Goal: Task Accomplishment & Management: Complete application form

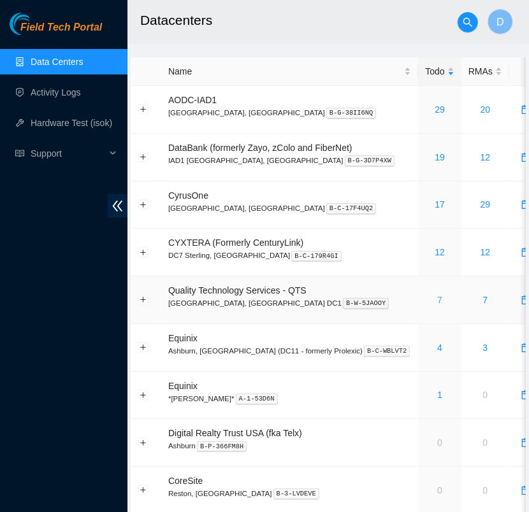
click at [437, 303] on link "7" at bounding box center [439, 300] width 5 height 10
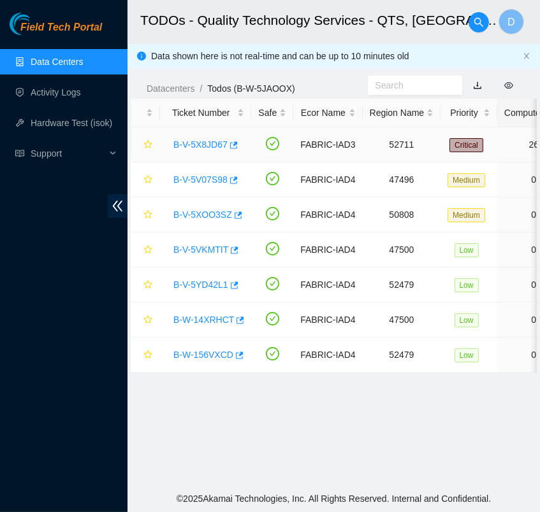
click at [189, 145] on link "B-V-5X8JD67" at bounding box center [200, 145] width 54 height 10
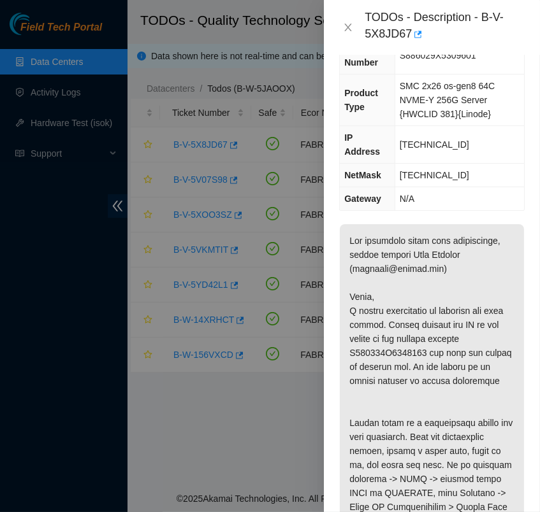
scroll to position [110, 0]
drag, startPoint x: 459, startPoint y: 239, endPoint x: 411, endPoint y: 242, distance: 48.5
click at [411, 242] on p at bounding box center [432, 500] width 184 height 552
copy p "Alex Abelson"
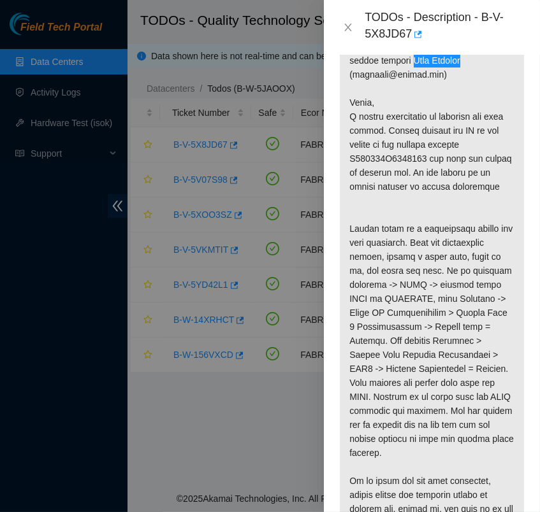
scroll to position [310, 0]
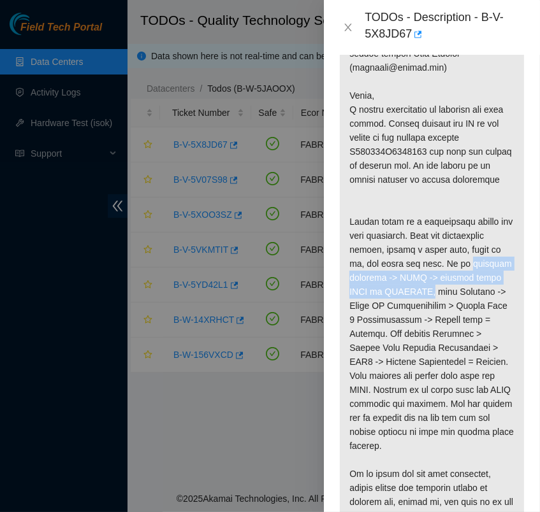
drag, startPoint x: 350, startPoint y: 263, endPoint x: 486, endPoint y: 284, distance: 138.1
click at [486, 284] on p at bounding box center [432, 299] width 184 height 552
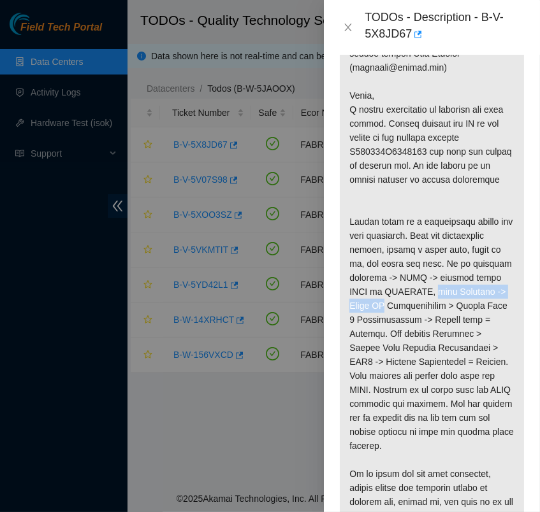
drag, startPoint x: 351, startPoint y: 287, endPoint x: 459, endPoint y: 287, distance: 108.4
click at [459, 287] on p at bounding box center [432, 299] width 184 height 552
drag, startPoint x: 459, startPoint y: 287, endPoint x: 495, endPoint y: 343, distance: 66.3
click at [495, 343] on p at bounding box center [432, 299] width 184 height 552
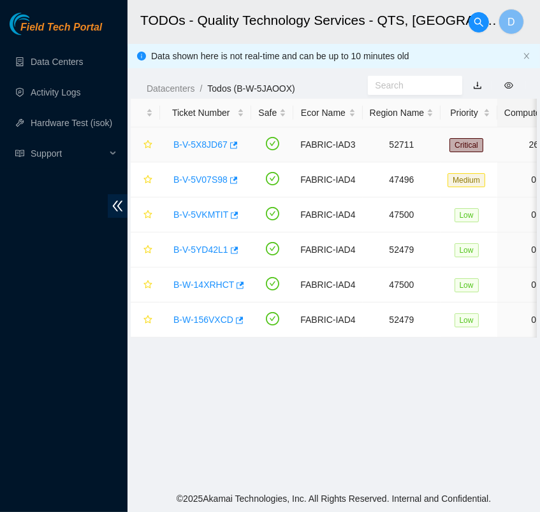
click at [198, 137] on div "B-V-5X8JD67" at bounding box center [205, 144] width 77 height 20
click at [198, 148] on link "B-V-5X8JD67" at bounding box center [200, 145] width 54 height 10
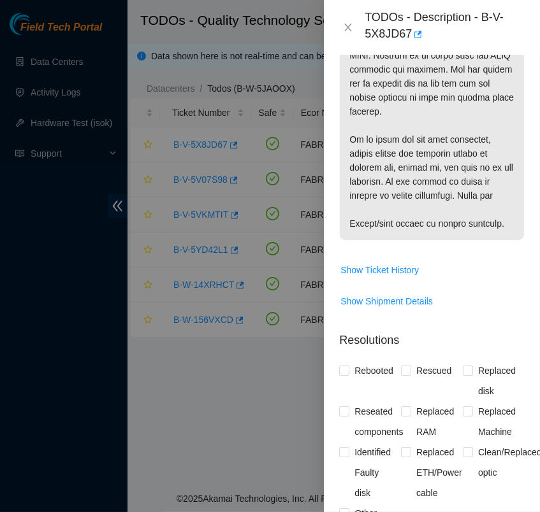
scroll to position [921, 0]
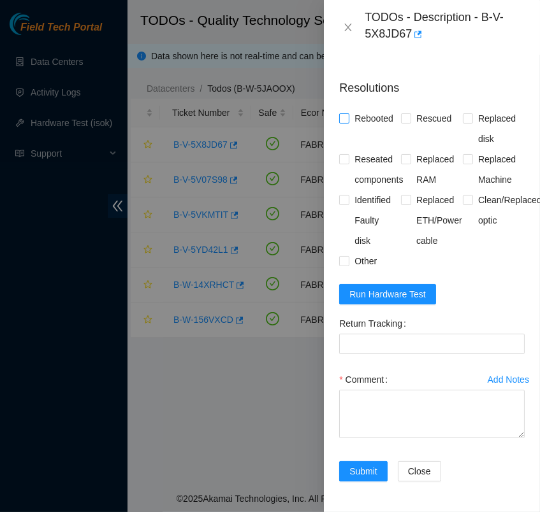
click at [347, 113] on input "Rebooted" at bounding box center [343, 117] width 9 height 9
checkbox input "true"
click at [463, 154] on input "Replaced Machine" at bounding box center [467, 158] width 9 height 9
checkbox input "true"
click at [400, 334] on Tracking "Return Tracking" at bounding box center [431, 344] width 185 height 20
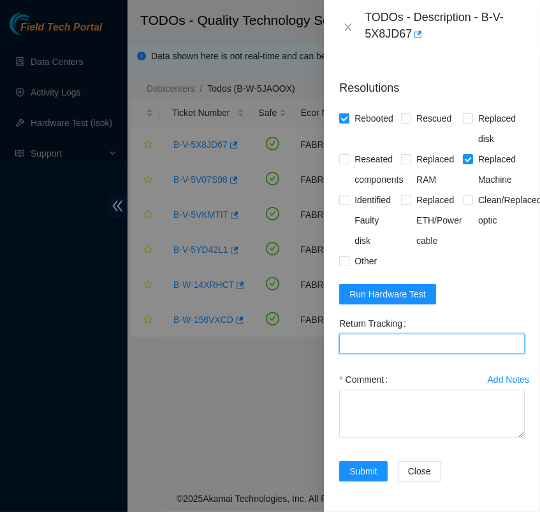
paste Tracking "969028700238879"
type Tracking "969028700238879"
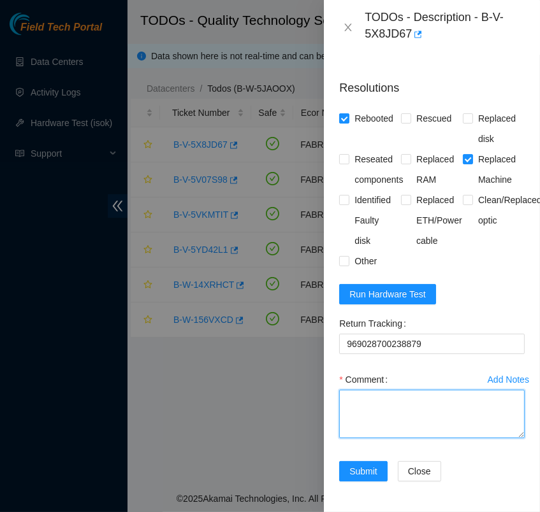
click at [414, 398] on textarea "Comment" at bounding box center [431, 414] width 185 height 48
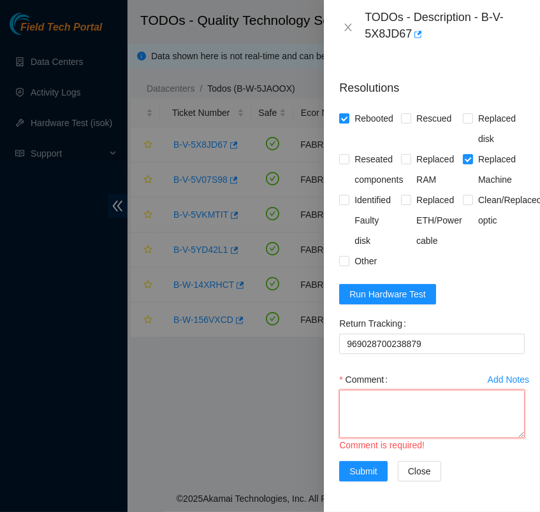
scroll to position [10, 0]
paste textarea "- verified rack and machine sn - located server and notice server was still on …"
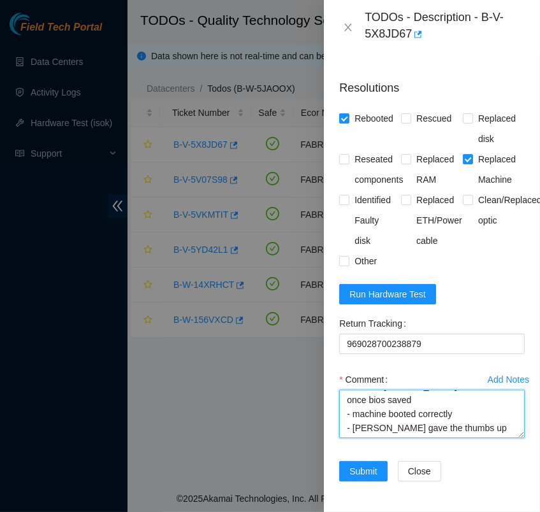
scroll to position [305, 0]
type textarea "- verified rack and machine sn - located server and notice server was still on …"
click at [367, 465] on span "Submit" at bounding box center [363, 472] width 28 height 14
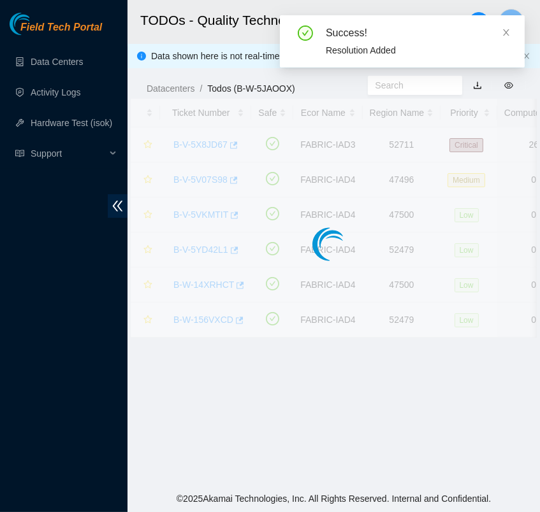
scroll to position [344, 0]
